Goal: Find specific page/section: Find specific page/section

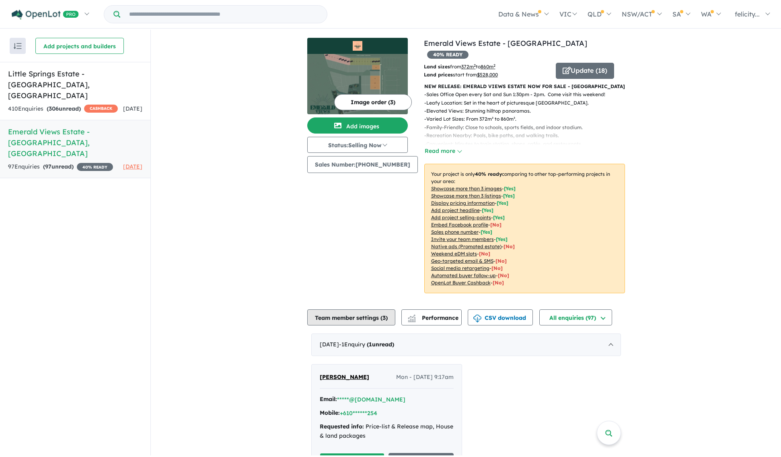
click at [364, 325] on button "Team member settings ( 3 )" at bounding box center [351, 317] width 88 height 16
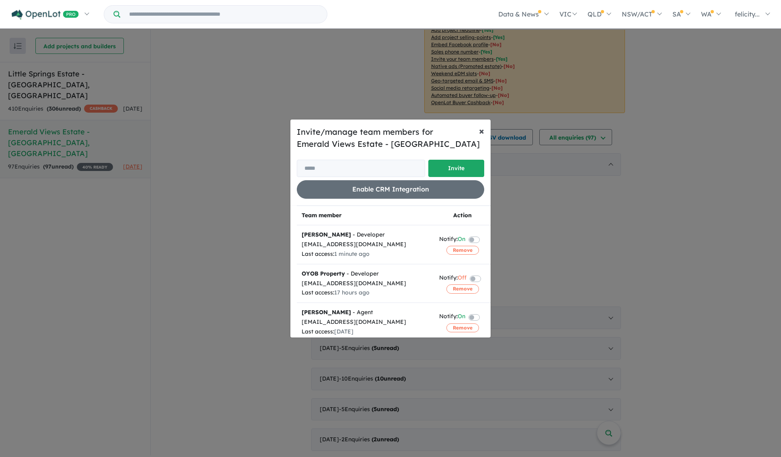
click at [481, 125] on span "×" at bounding box center [481, 131] width 5 height 12
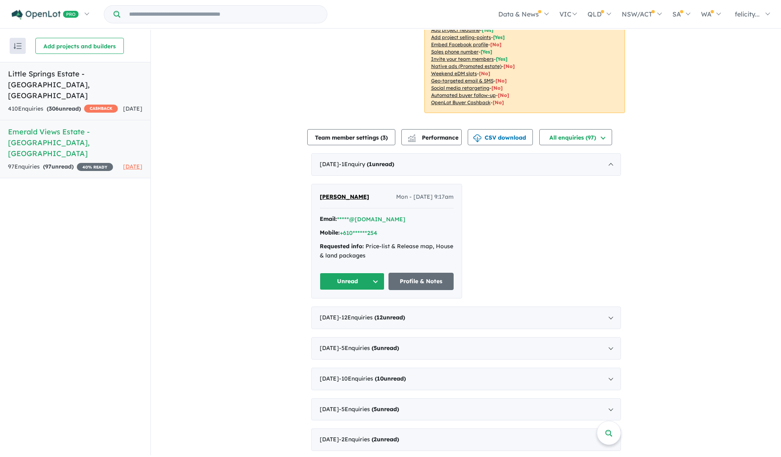
click at [81, 79] on h5 "Little Springs Estate - Deanside , VIC" at bounding box center [75, 84] width 134 height 33
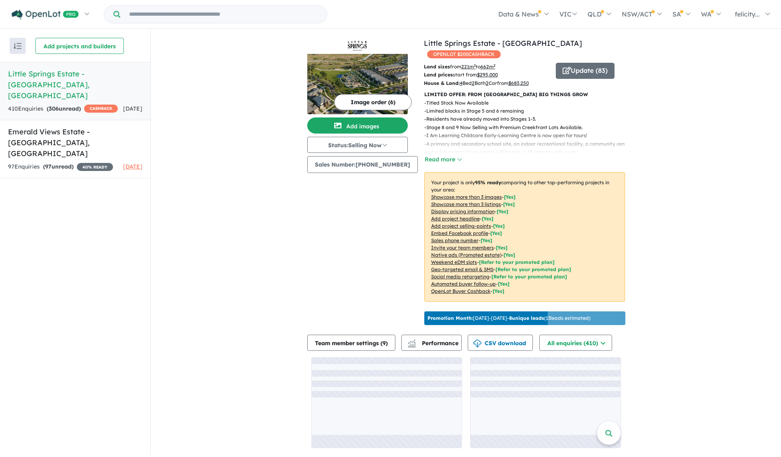
scroll to position [27, 0]
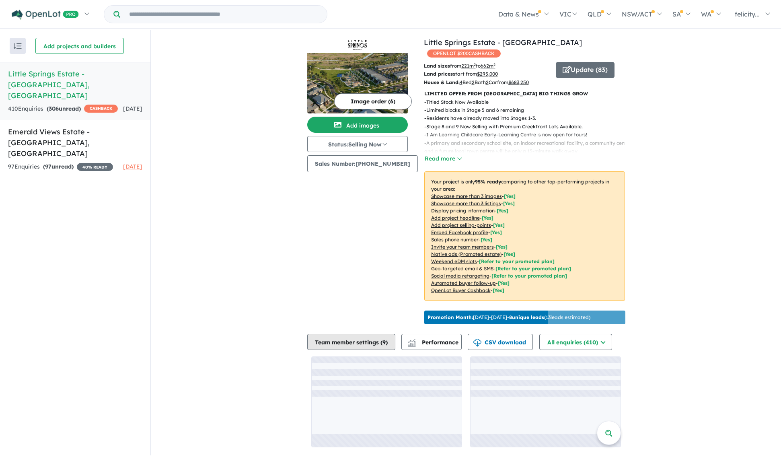
click at [379, 344] on button "Team member settings ( 9 )" at bounding box center [351, 342] width 88 height 16
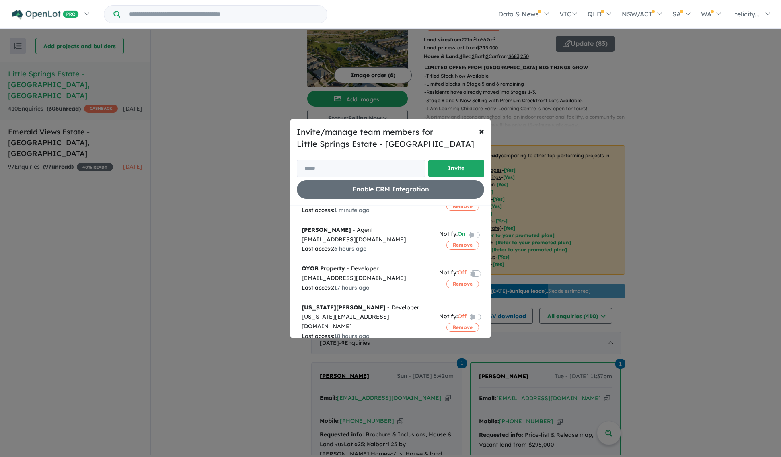
scroll to position [0, 0]
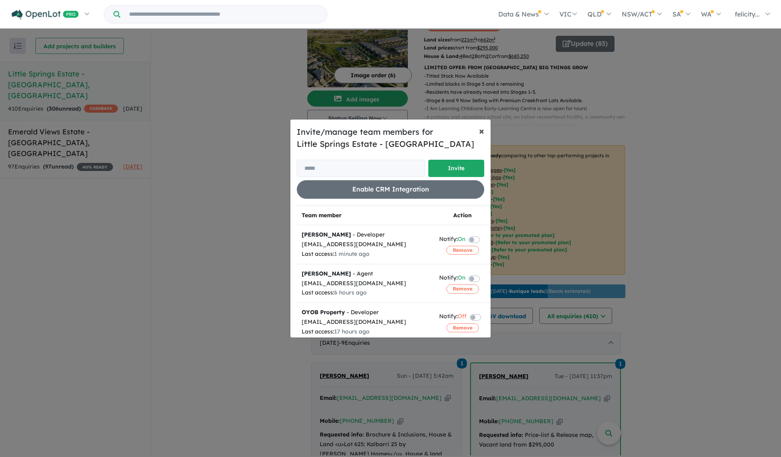
click at [481, 125] on span "×" at bounding box center [481, 131] width 5 height 12
